Goal: Task Accomplishment & Management: Manage account settings

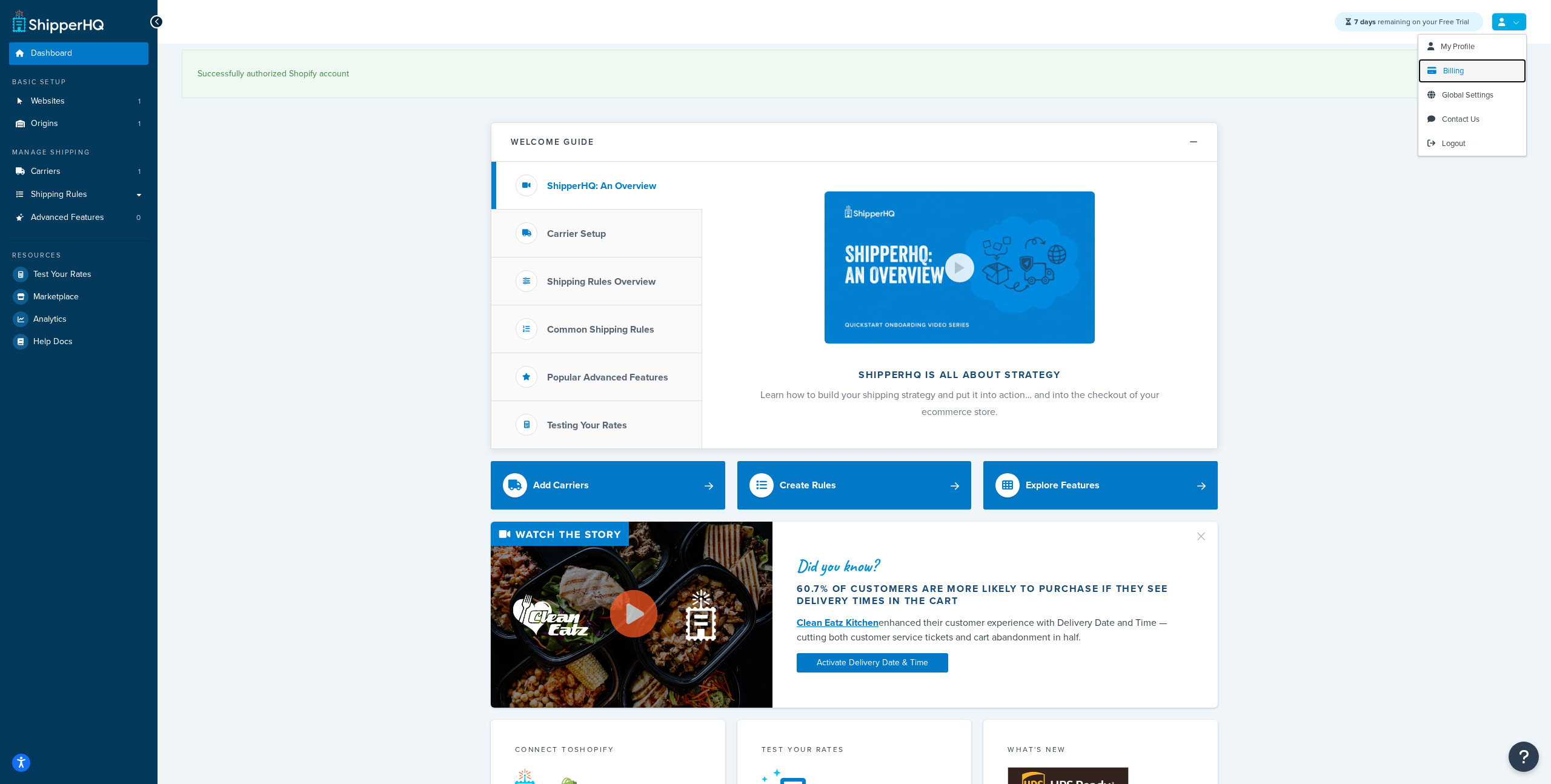
click at [1482, 69] on link "Billing" at bounding box center [1472, 70] width 108 height 24
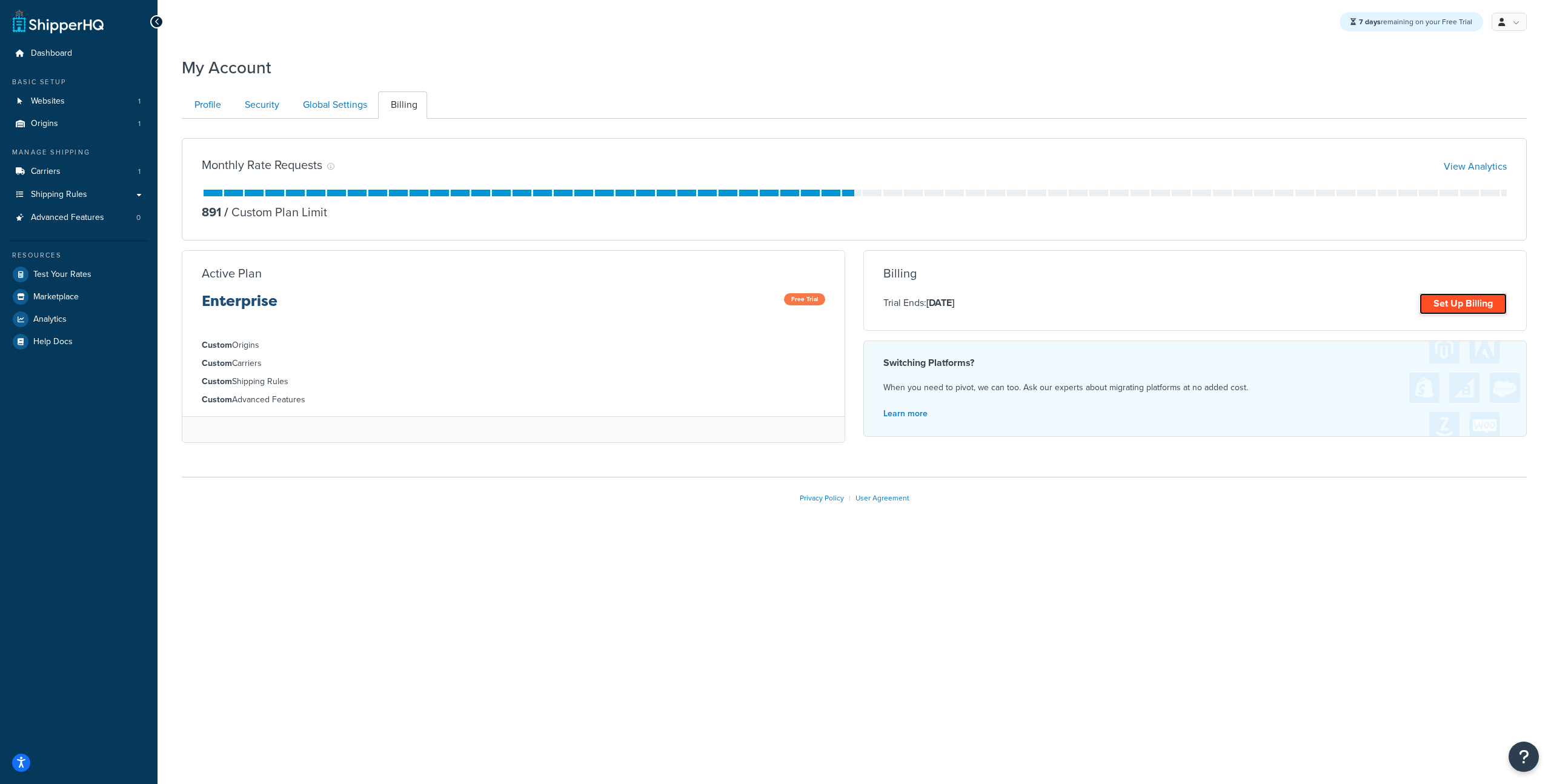
click at [1450, 308] on link "Set Up Billing" at bounding box center [1462, 304] width 87 height 22
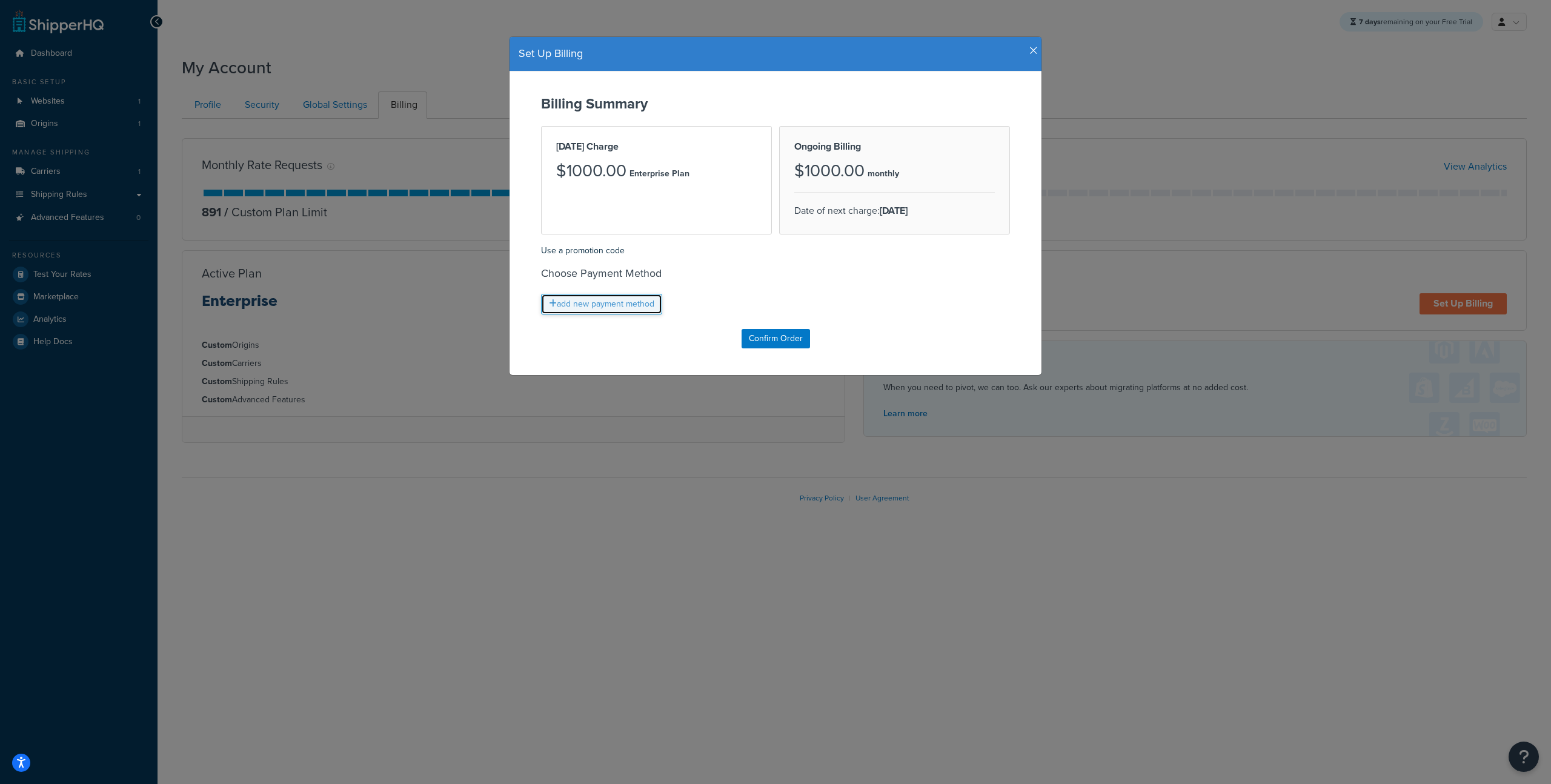
click at [641, 304] on link "add new payment method" at bounding box center [601, 304] width 121 height 21
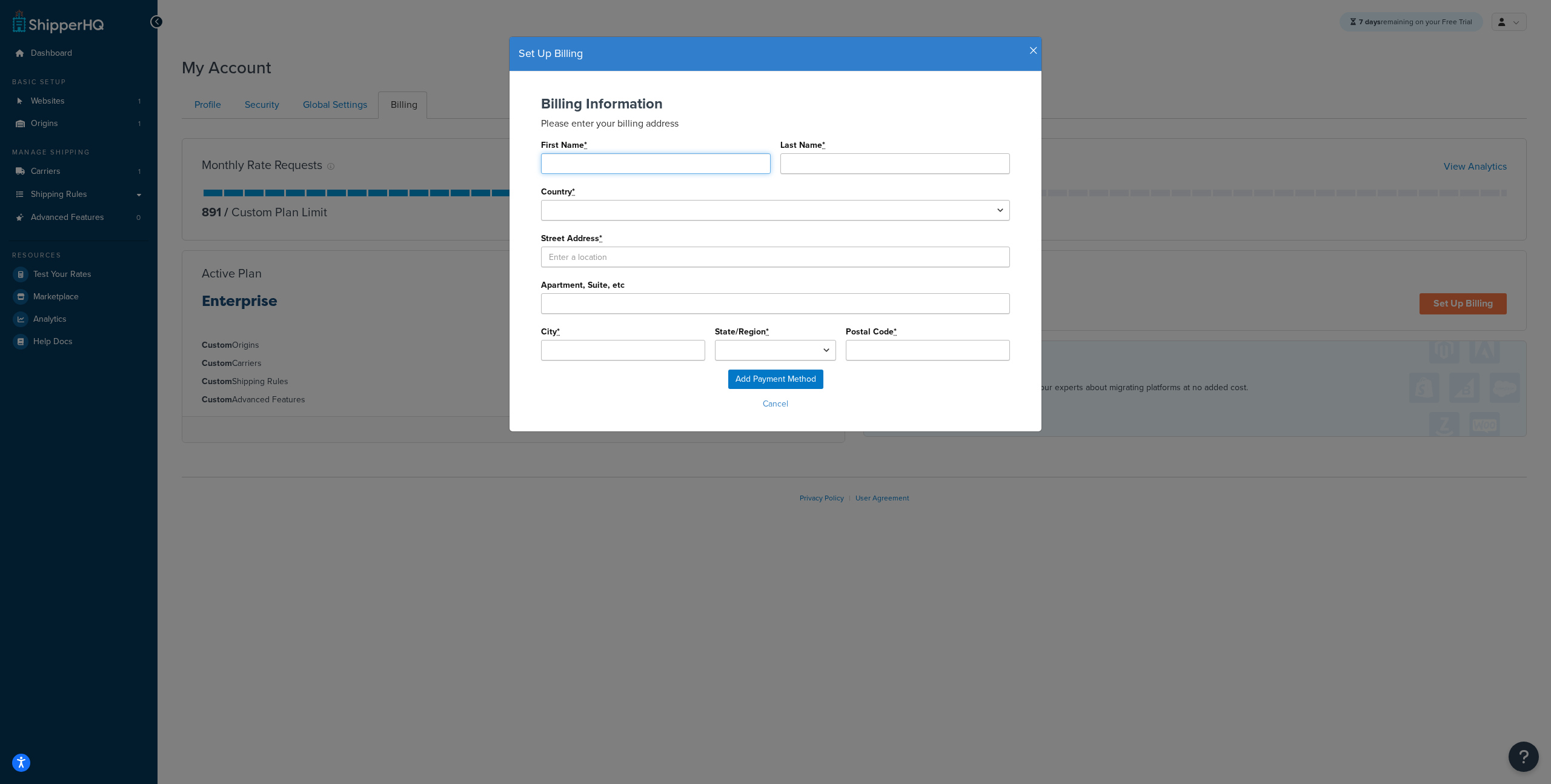
click at [631, 162] on input "First Name *" at bounding box center [656, 163] width 230 height 21
type input "S"
type input "IT"
type input "Department"
click at [753, 211] on select "United States Afghanistan Albania Algeria American Samoa Andorra Angola Anguill…" at bounding box center [775, 210] width 469 height 21
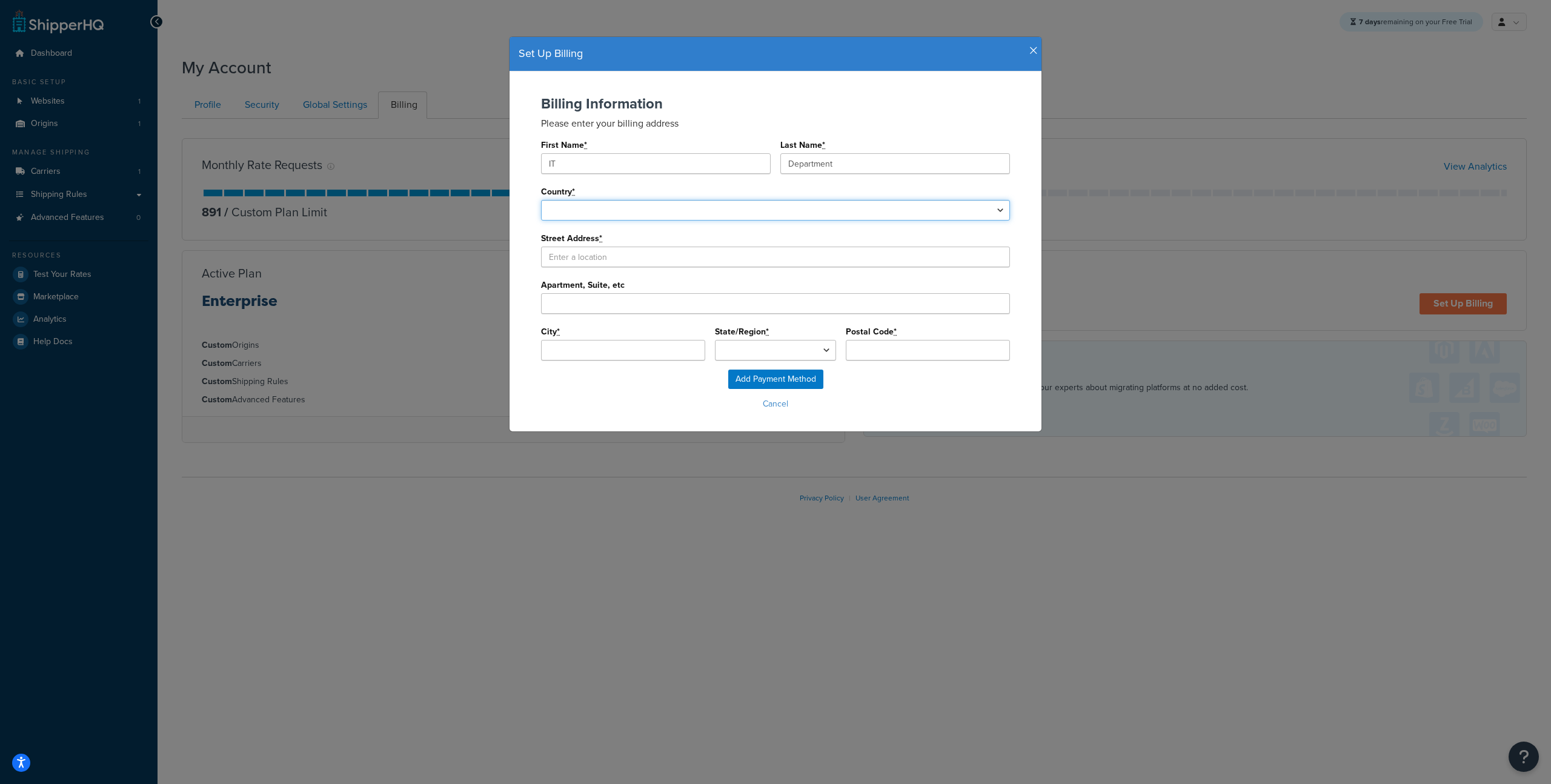
select select "1000"
click at [541, 200] on select "United States Afghanistan Albania Algeria American Samoa Andorra Angola Anguill…" at bounding box center [775, 210] width 469 height 21
select select
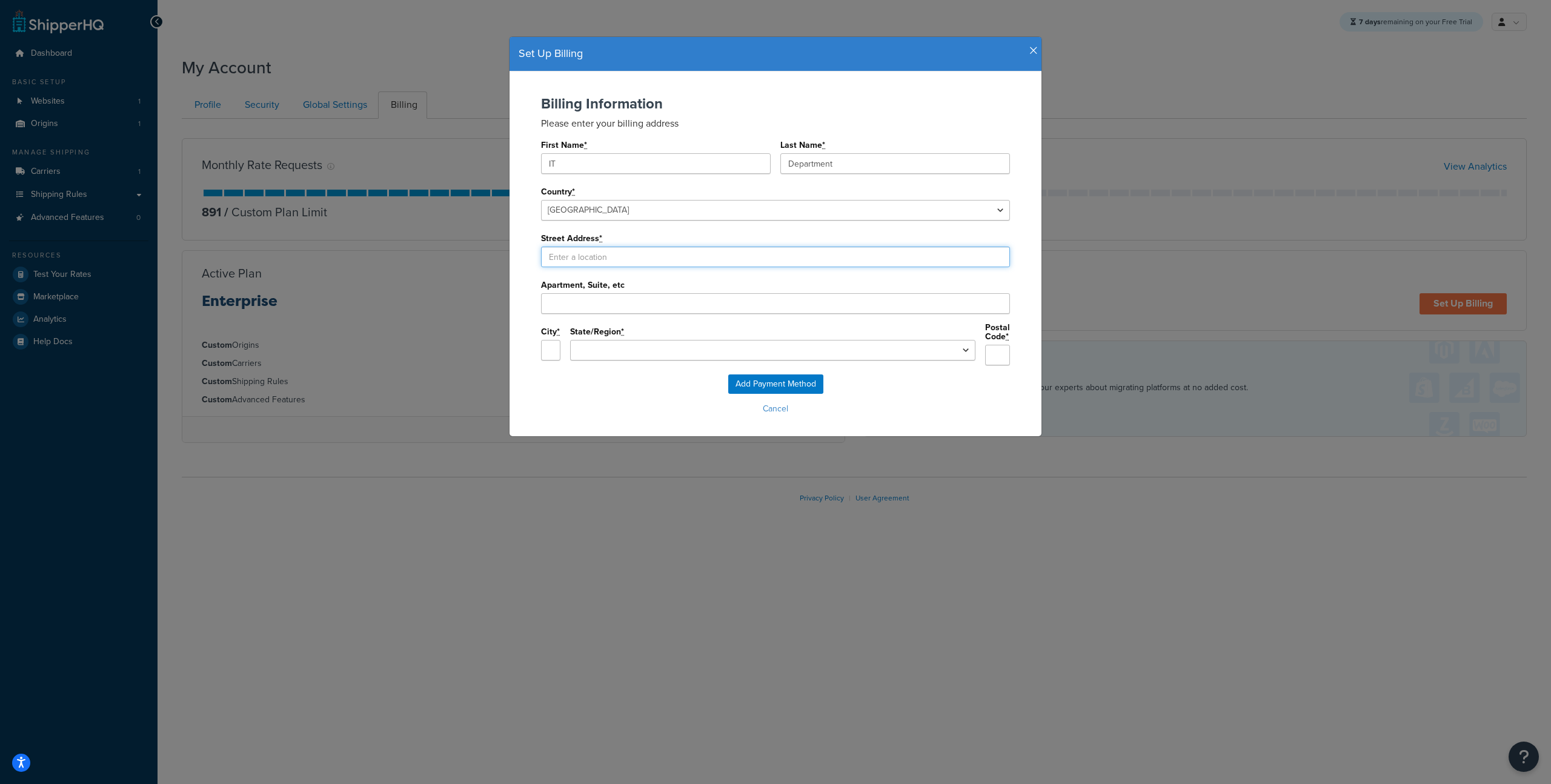
click at [777, 253] on input "Street Address *" at bounding box center [775, 257] width 469 height 21
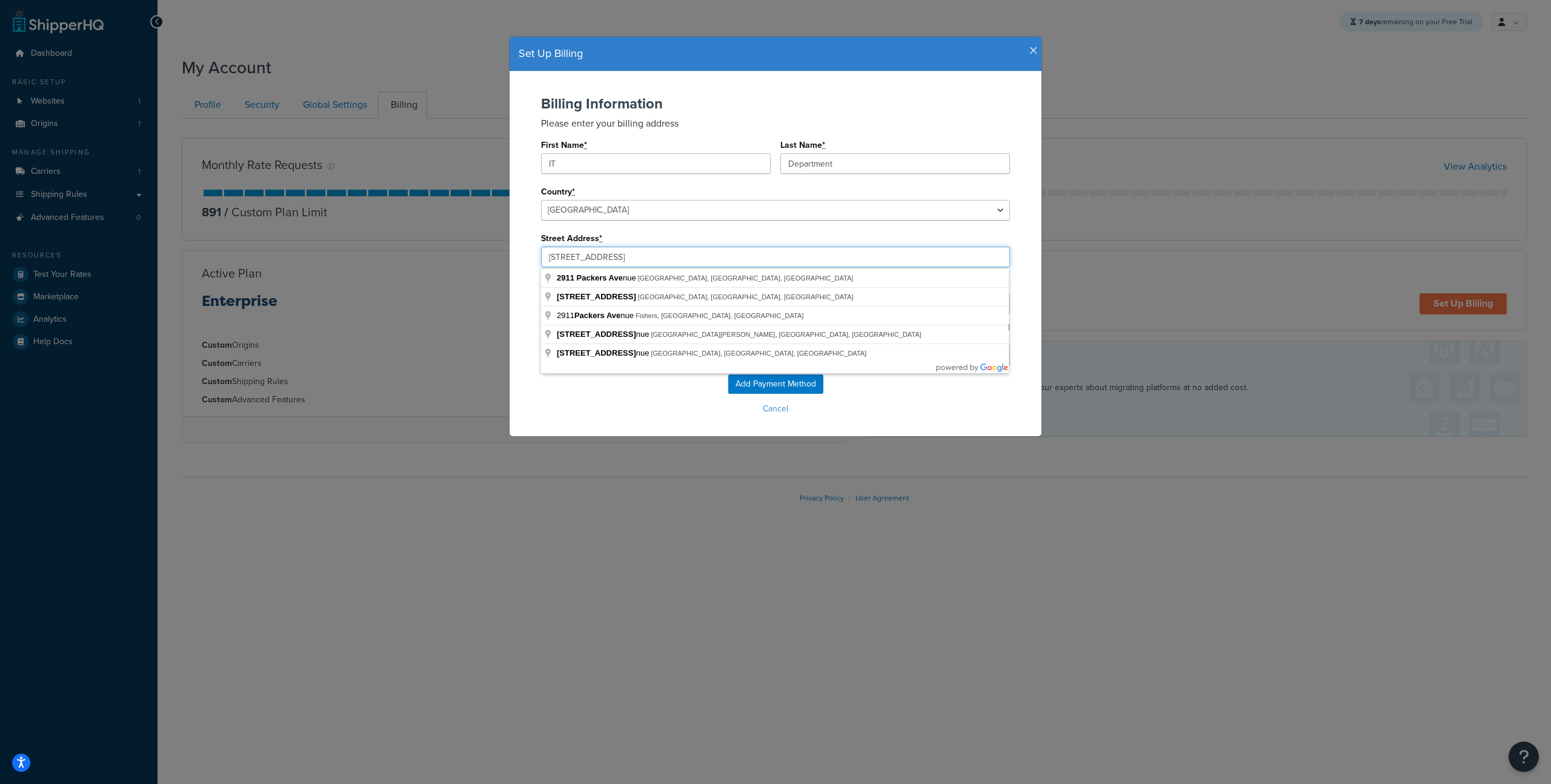
type input "2911 Packers Ave"
click at [529, 241] on div "Billing Information Please enter your billing address First Name * IT Last Name…" at bounding box center [775, 235] width 507 height 278
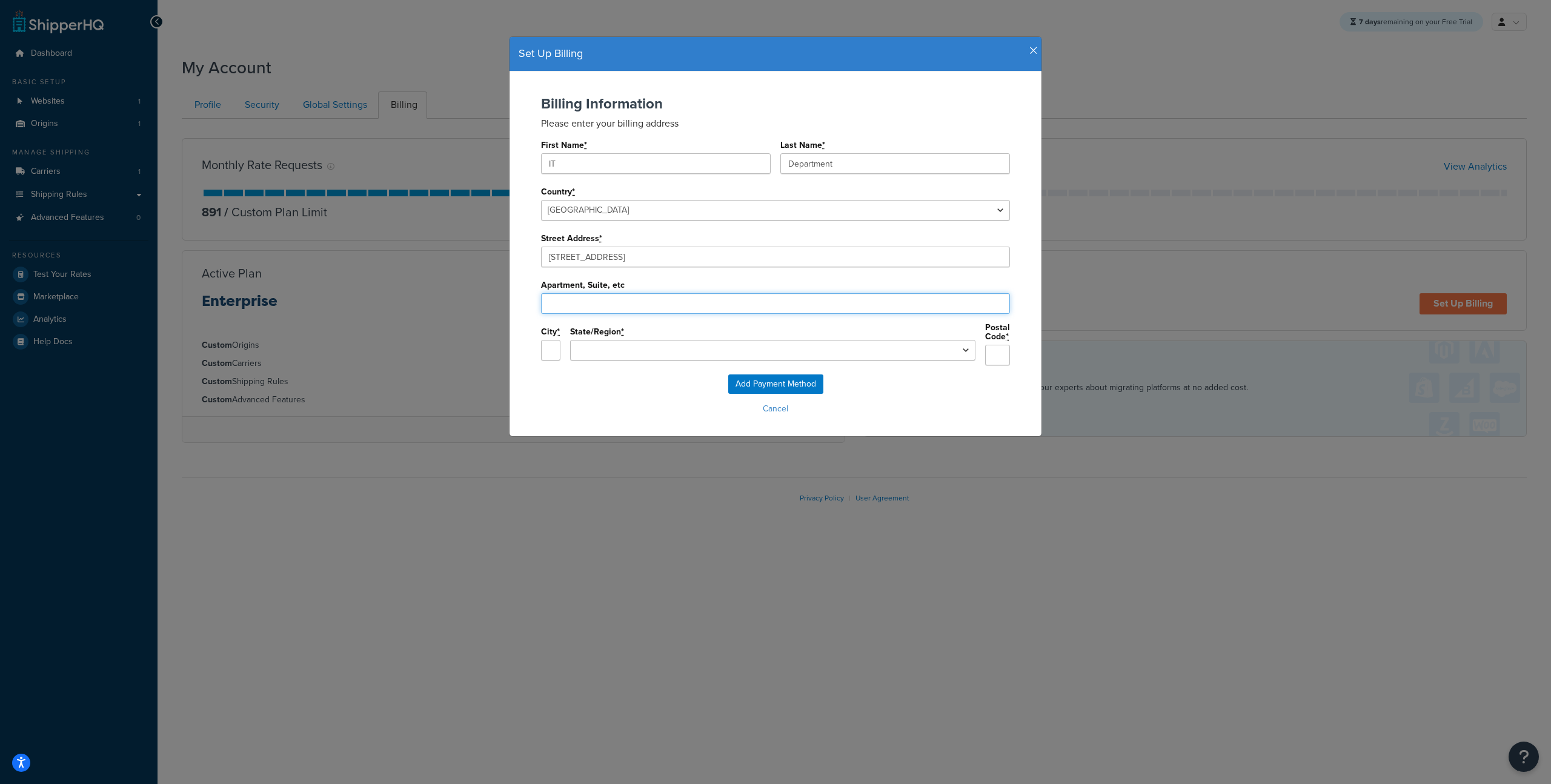
click at [617, 304] on input "Apartment, Suite, etc" at bounding box center [775, 303] width 469 height 21
click at [568, 281] on label "Apartment, Suite, etc" at bounding box center [582, 285] width 84 height 9
click at [568, 293] on input "Apartment, Suite, etc" at bounding box center [775, 303] width 469 height 21
click at [515, 302] on div "Billing Information Please enter your billing address First Name * IT Last Name…" at bounding box center [775, 254] width 532 height 365
click at [560, 348] on input "City *" at bounding box center [551, 349] width 20 height 21
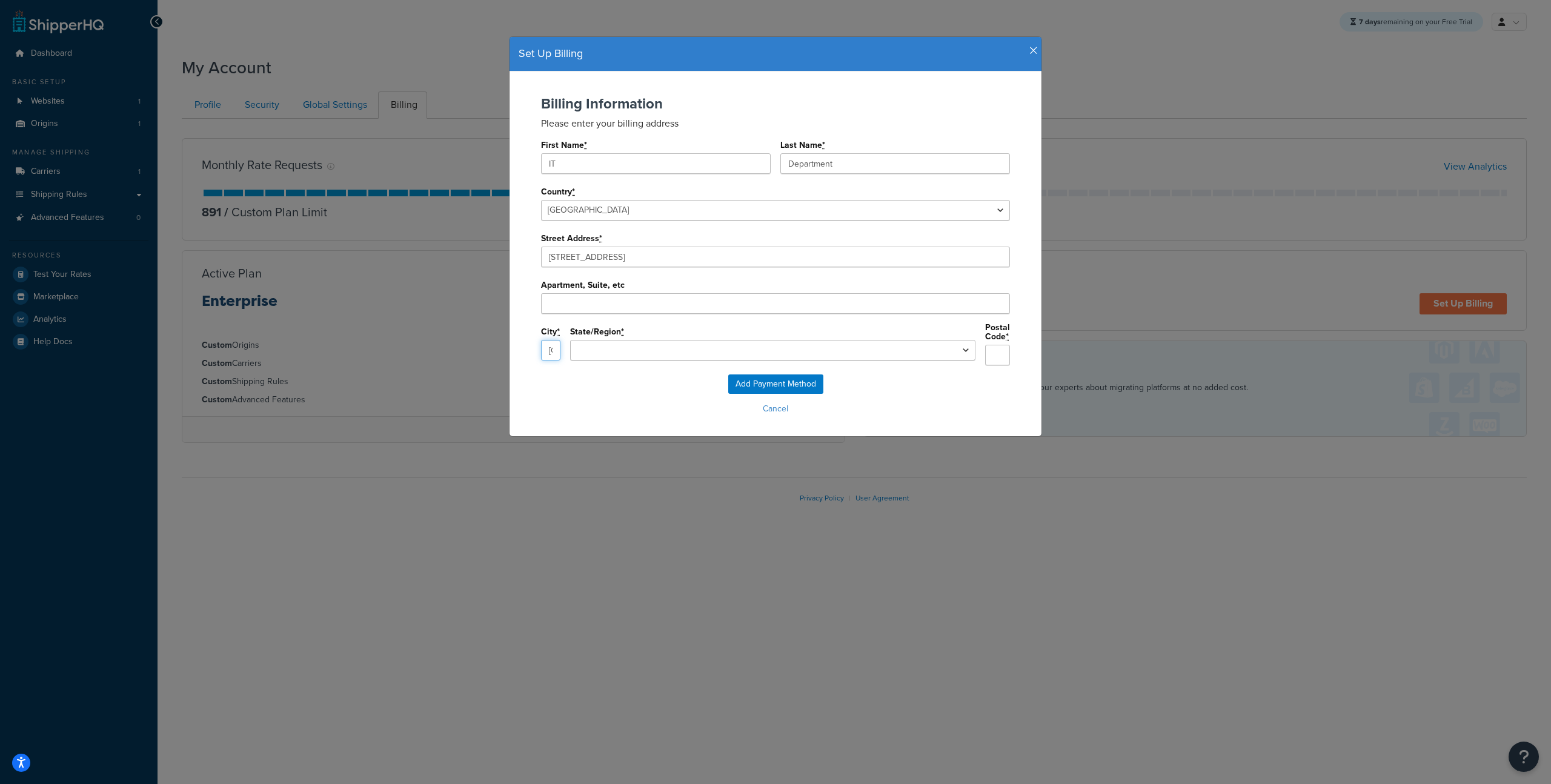
type input "Madison"
select select "WI"
click at [985, 351] on input "Postal Code *" at bounding box center [998, 355] width 25 height 21
type input "11215"
click at [798, 379] on input "Add Payment Method" at bounding box center [776, 384] width 95 height 20
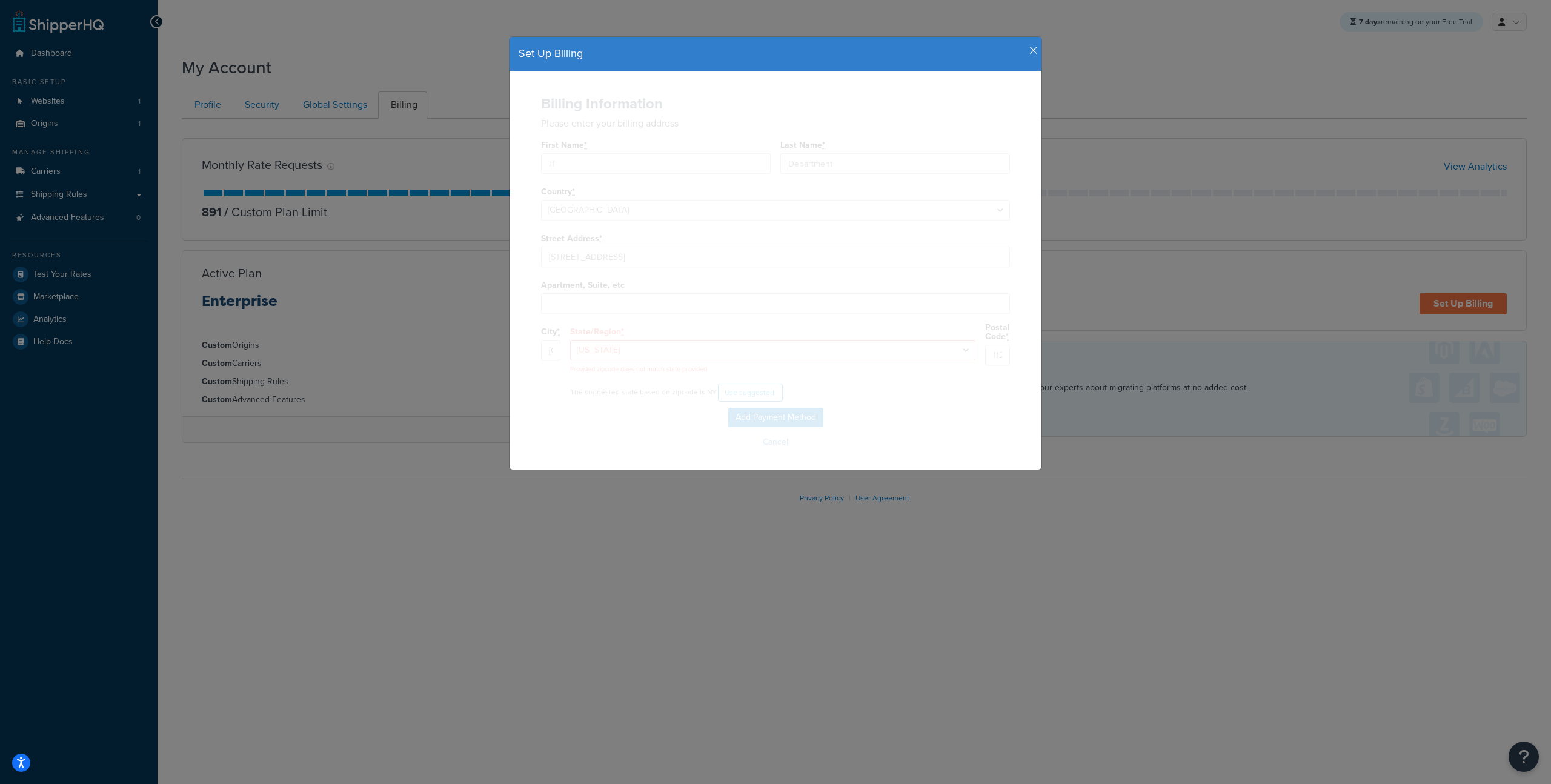
select select
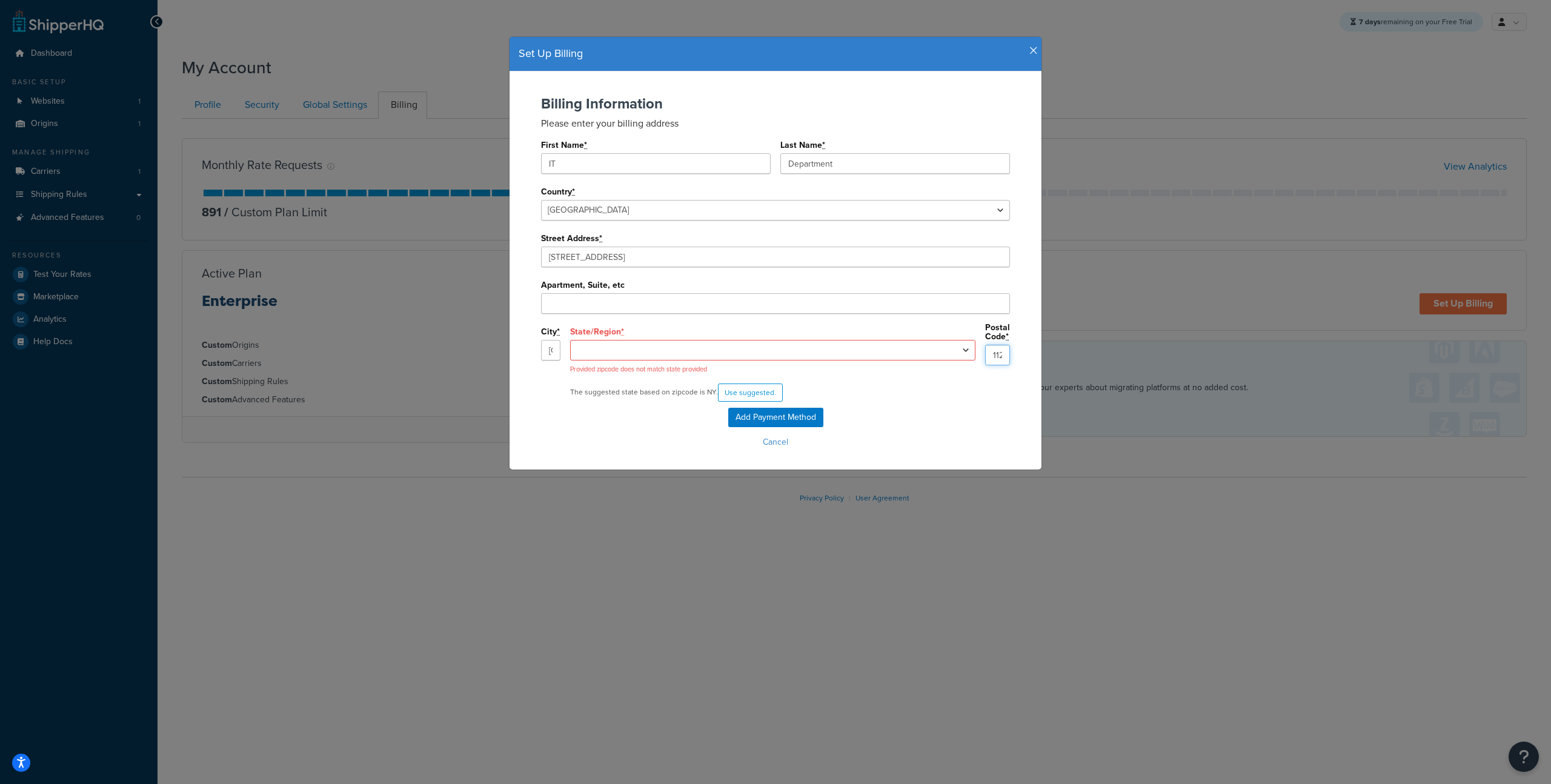
click at [985, 355] on input "11215" at bounding box center [998, 355] width 25 height 21
type input "53704"
click at [786, 350] on select "Alabama Alaska Arizona Arkansas California Colorado Connecticut Delaware Florid…" at bounding box center [772, 349] width 405 height 21
select select "WI"
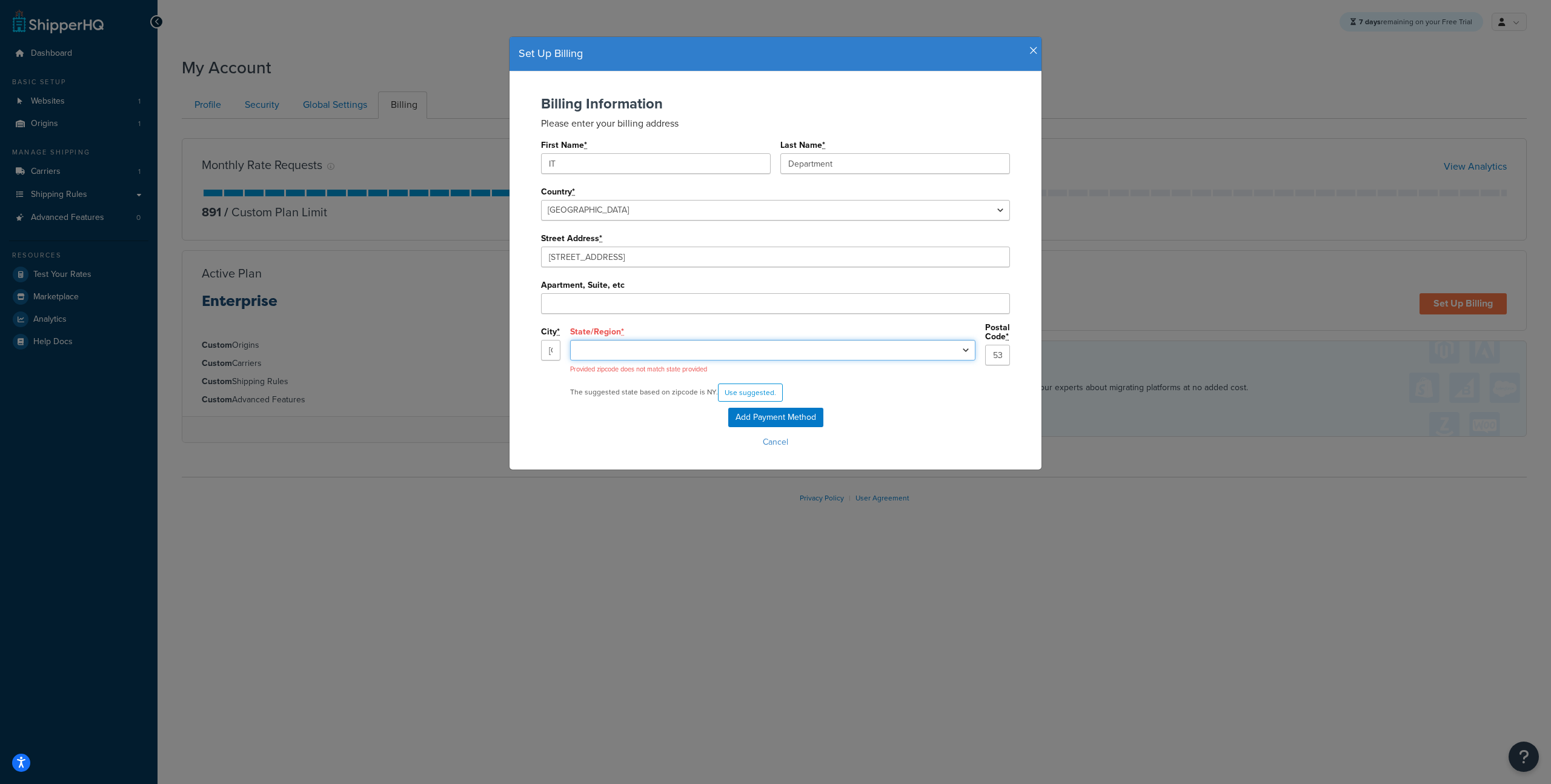
click at [669, 340] on select "Alabama Alaska Arizona Arkansas California Colorado Connecticut Delaware Florid…" at bounding box center [772, 349] width 405 height 21
click at [776, 419] on input "Add Payment Method" at bounding box center [776, 418] width 95 height 20
